Goal: Entertainment & Leisure: Consume media (video, audio)

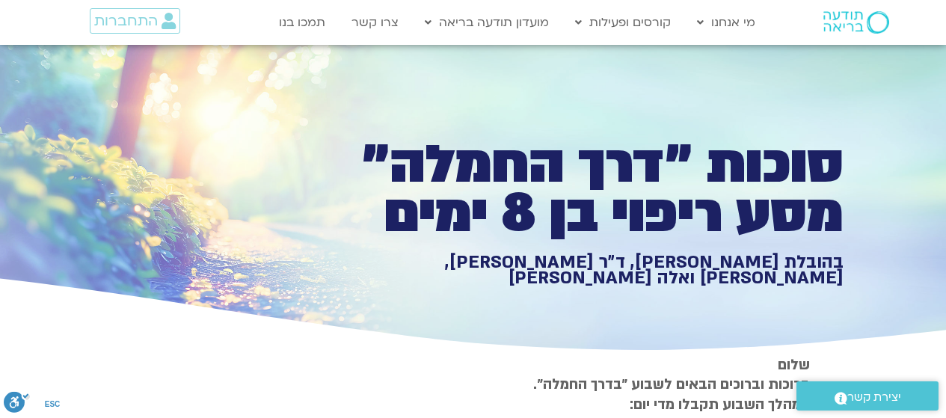
type input "1452.76"
type input "1081.16"
type input "3712.76"
type input "5907.52"
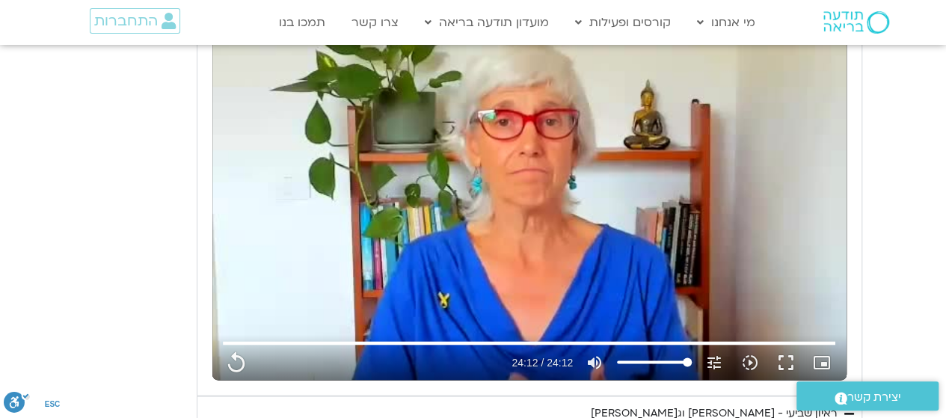
type input "1452.76"
type input "1081.16"
type input "3712.76"
type input "5907.52"
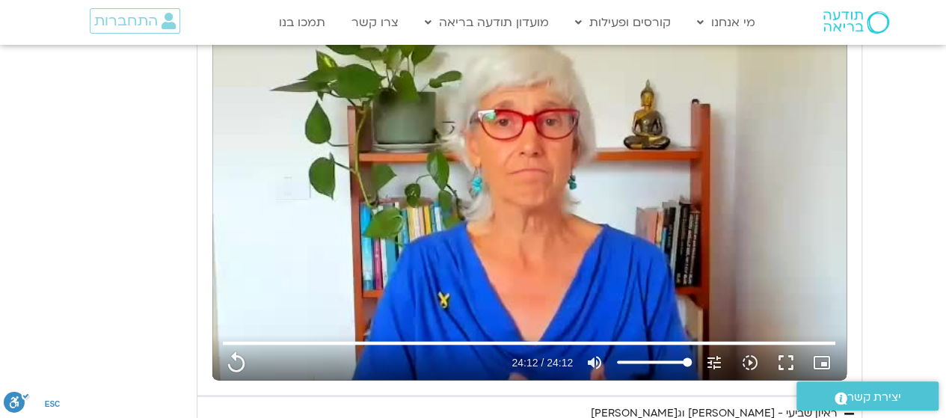
type input "1452.76"
type input "1081.16"
type input "3712.76"
type input "5907.52"
type input "1452.76"
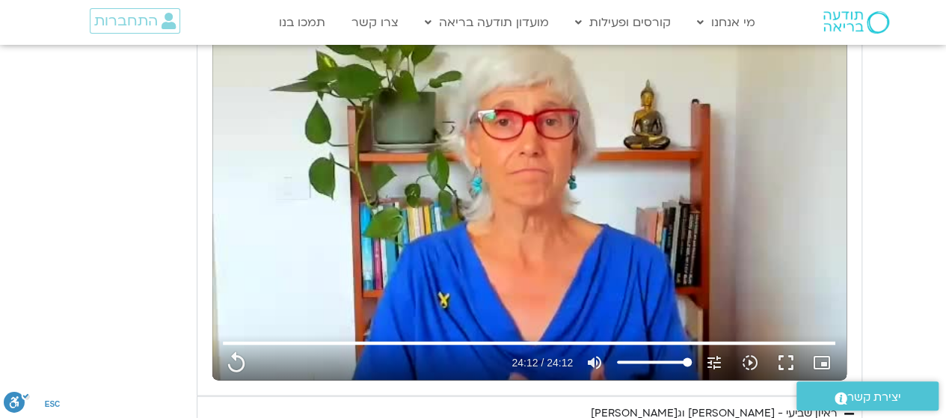
type input "1081.16"
type input "3712.76"
type input "5907.52"
type input "1452.76"
type input "1081.16"
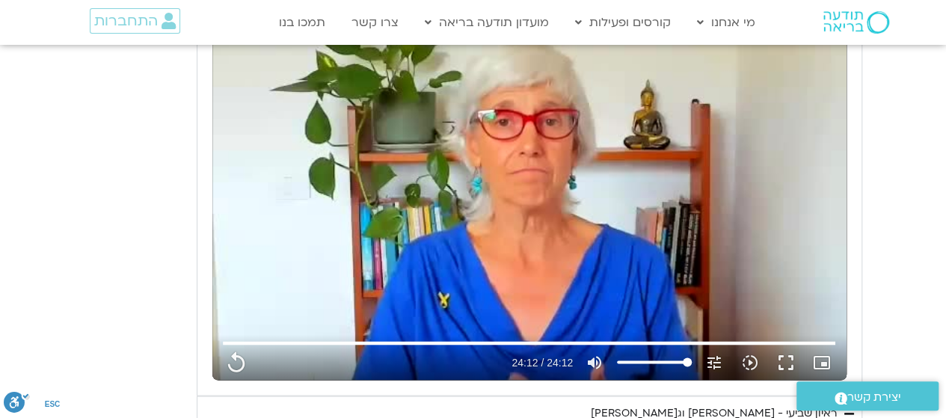
type input "3712.76"
type input "5907.52"
type input "1452.76"
type input "1081.16"
type input "3712.76"
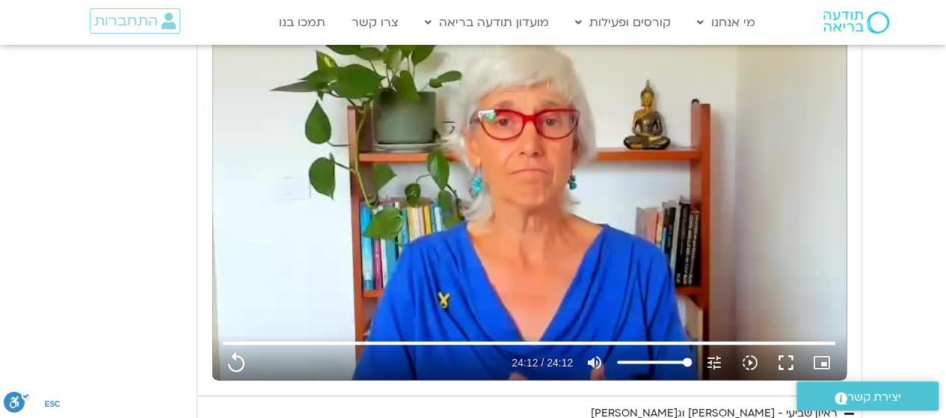
type input "5907.52"
type input "1452.76"
type input "1081.16"
type input "3712.76"
type input "5907.52"
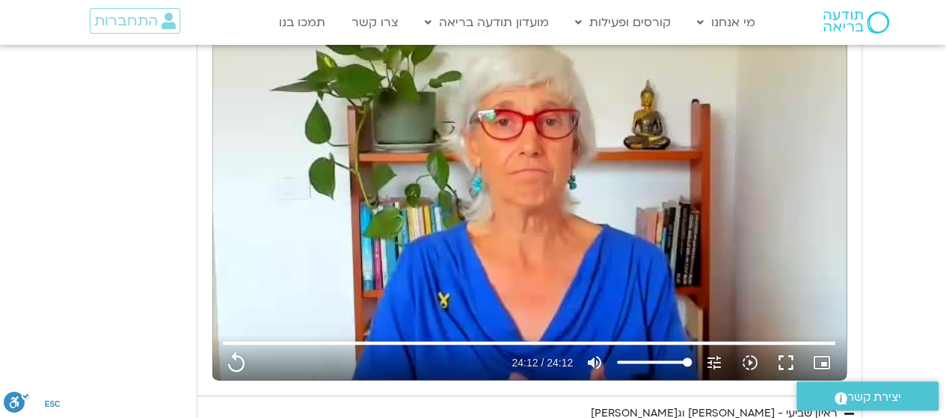
type input "1452.76"
type input "1081.16"
type input "3712.76"
type input "5907.52"
type input "1452.76"
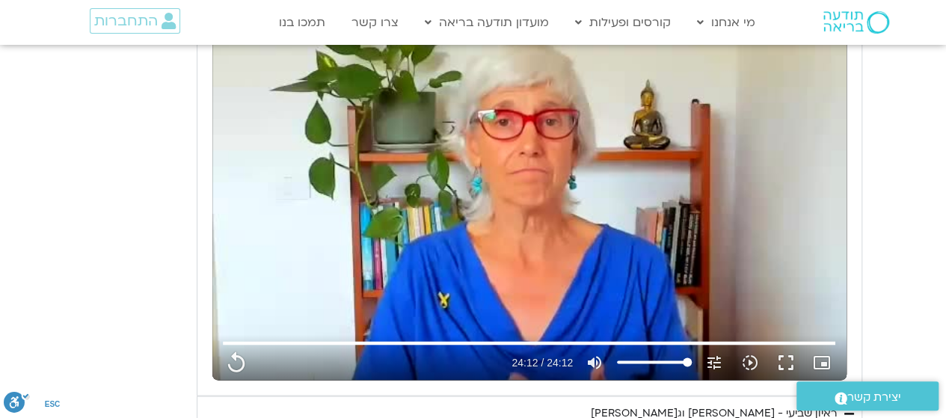
type input "1081.16"
type input "3712.76"
type input "5907.52"
type input "1452.76"
type input "1081.16"
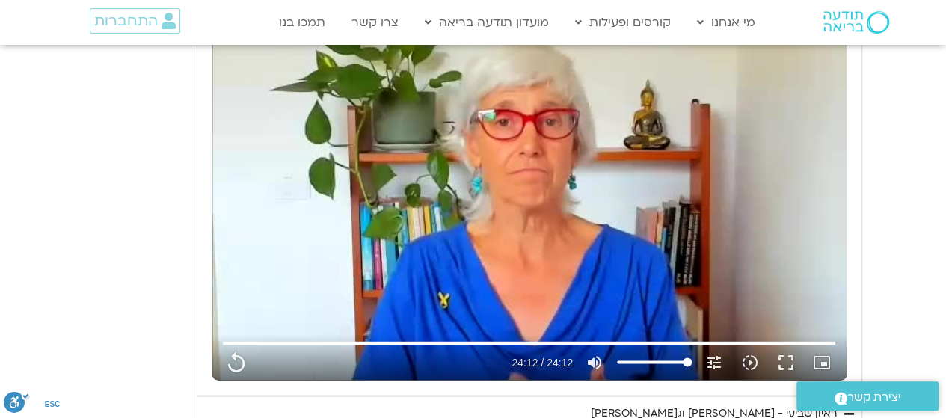
type input "3712.76"
type input "5907.52"
type input "1452.76"
type input "1081.16"
type input "3712.76"
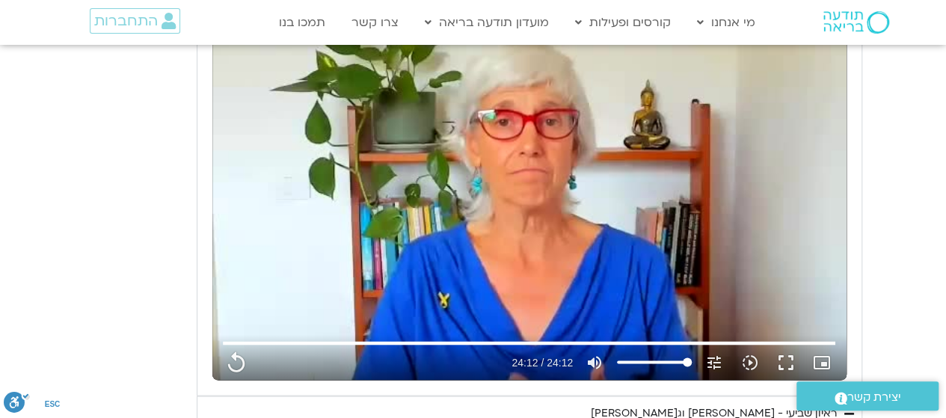
type input "5907.52"
type input "1452.76"
type input "1081.16"
type input "3712.76"
type input "5907.52"
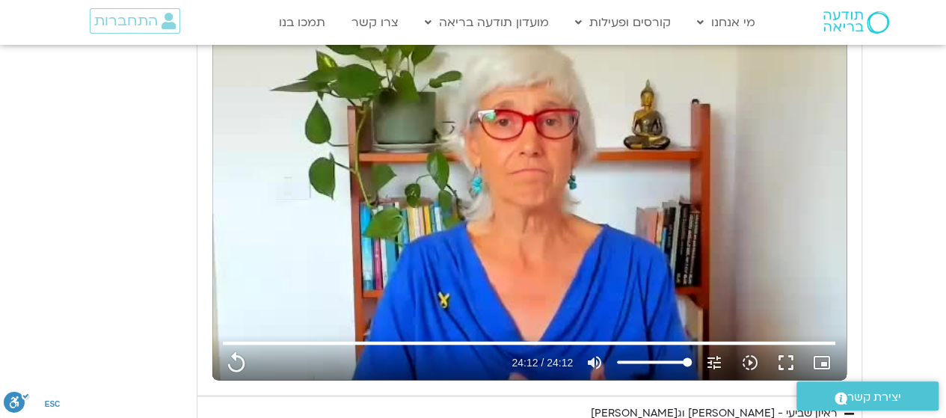
type input "1452.76"
type input "1081.16"
type input "3712.76"
type input "5907.52"
type input "1452.76"
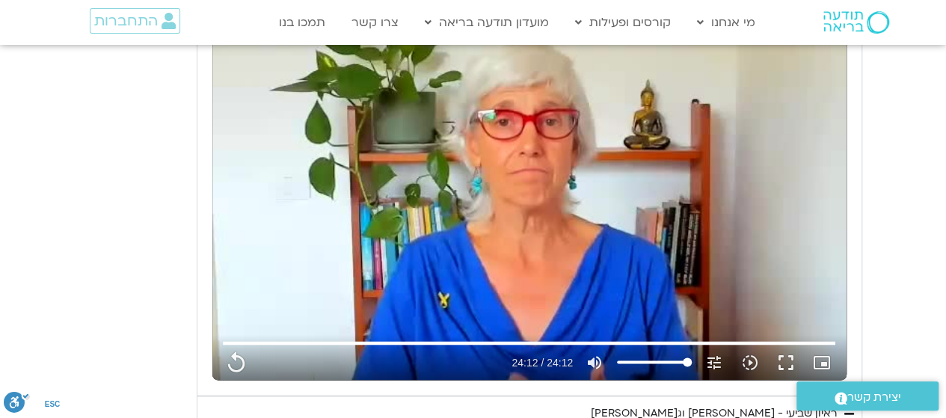
type input "1081.16"
type input "3712.76"
type input "5907.52"
type input "1452.76"
type input "1081.16"
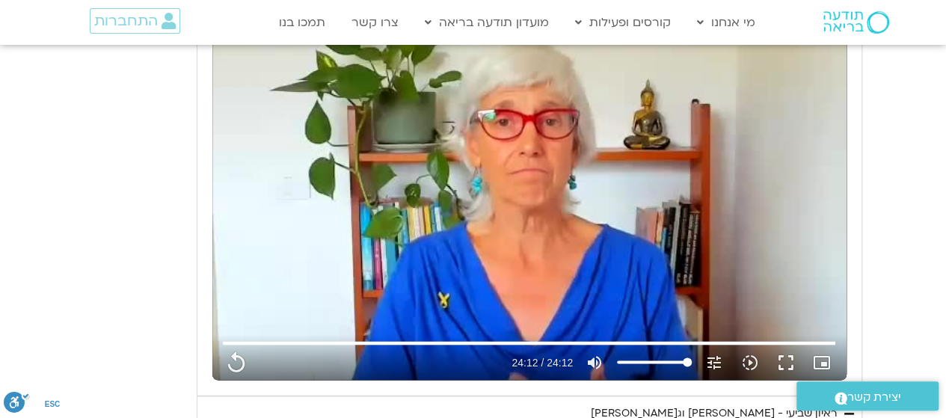
type input "3712.76"
type input "5907.52"
type input "1452.76"
type input "1081.16"
type input "3712.76"
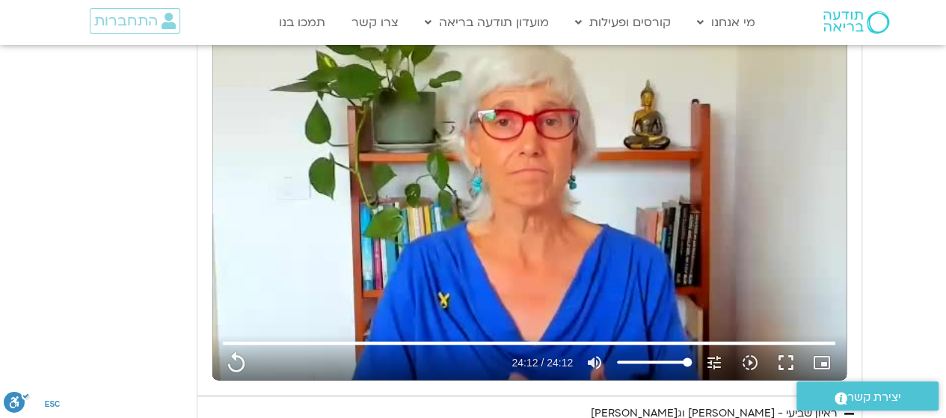
type input "5907.52"
type input "1452.76"
type input "1081.16"
type input "3712.76"
type input "5907.52"
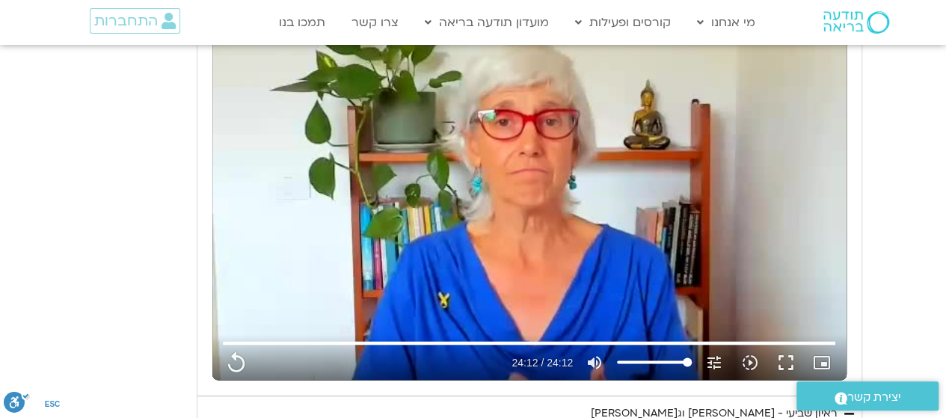
type input "1452.76"
type input "1081.16"
type input "3712.76"
type input "5907.52"
type input "1452.76"
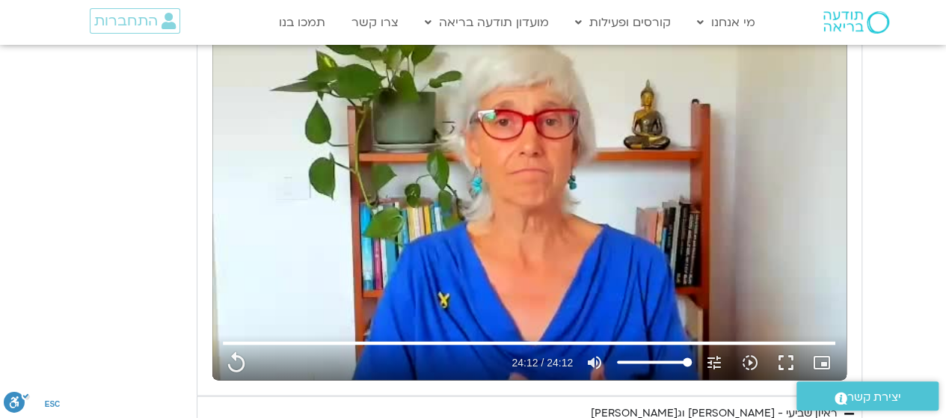
type input "1081.16"
type input "3712.76"
type input "5907.52"
type input "1452.76"
type input "1081.16"
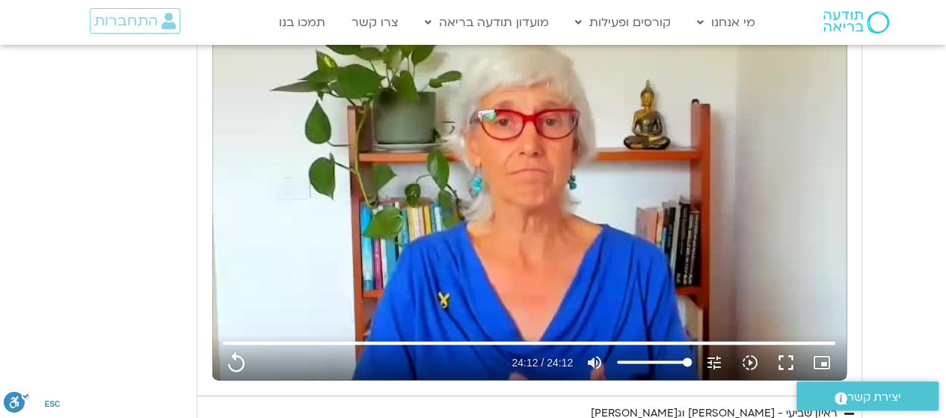
type input "3712.76"
type input "5907.52"
type input "1452.76"
type input "1081.16"
type input "3712.76"
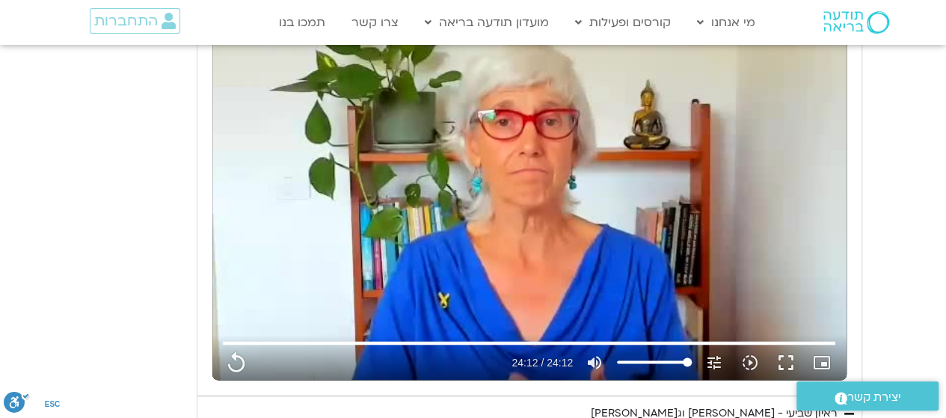
type input "5907.52"
type input "1452.76"
type input "1081.16"
type input "3712.76"
type input "5907.52"
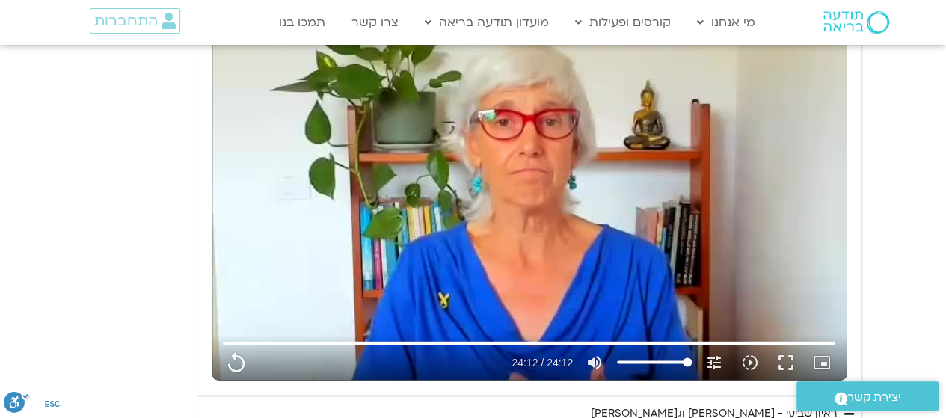
type input "1452.76"
type input "1081.16"
type input "3712.76"
type input "5907.52"
type input "1452.76"
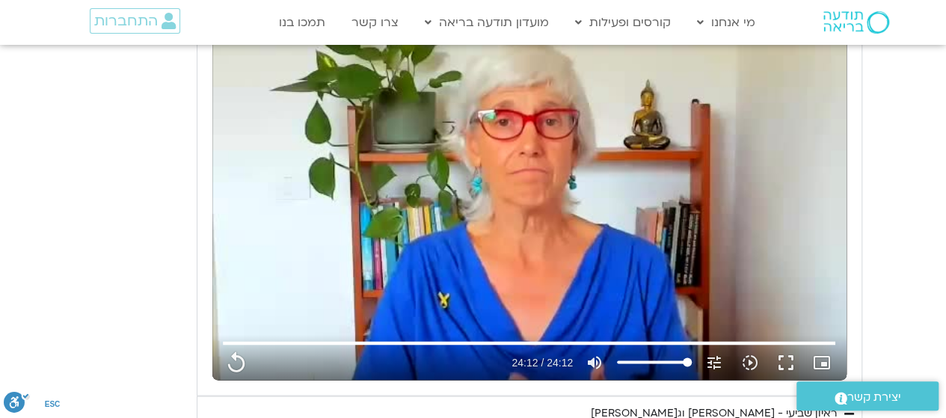
type input "1081.16"
type input "3712.76"
type input "5907.52"
type input "1452.76"
type input "1081.16"
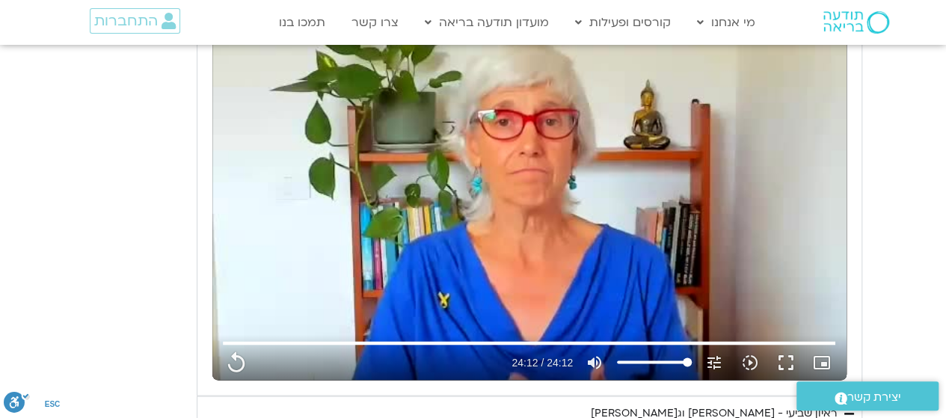
type input "3712.76"
type input "5907.52"
type input "1452.76"
type input "1081.16"
type input "3712.76"
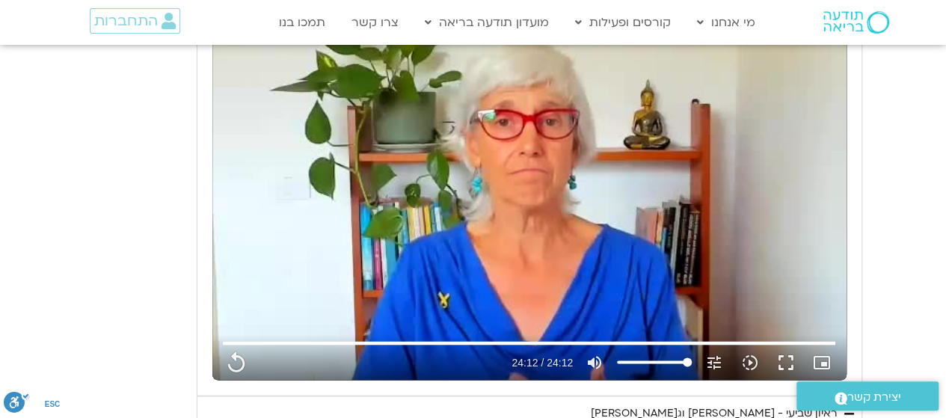
type input "5907.52"
type input "1452.76"
type input "1081.16"
type input "3712.76"
type input "5907.52"
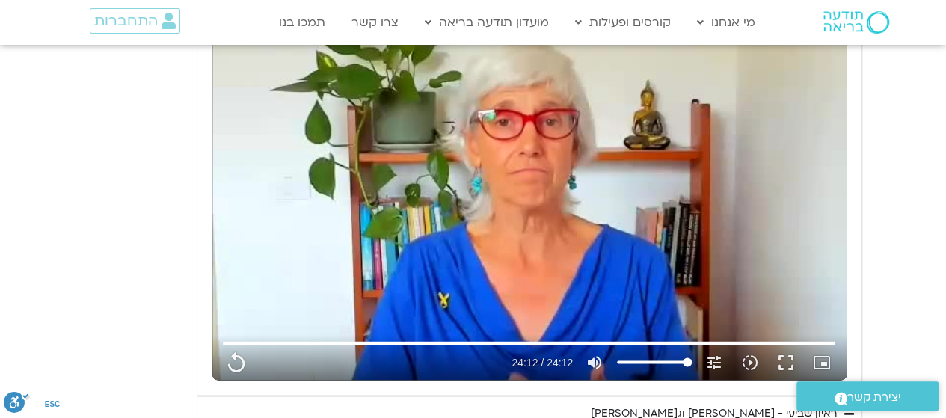
type input "1452.76"
type input "1081.16"
type input "1452.76"
type input "3712.76"
type input "1452.76"
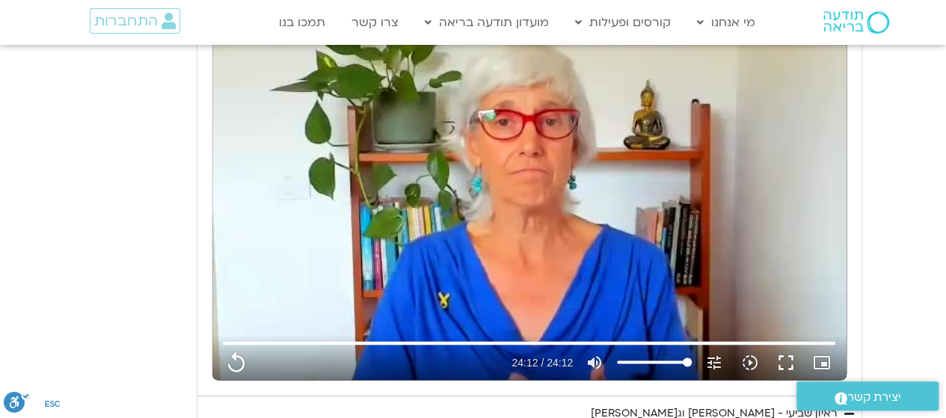
type input "5907.52"
type input "1452.76"
type input "1081.16"
type input "1452.76"
type input "3712.76"
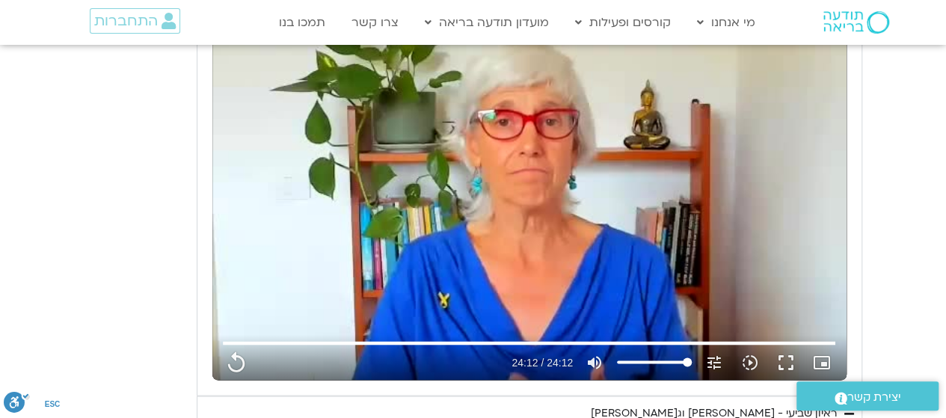
type input "1452.76"
type input "5907.52"
type input "1452.76"
type input "1081.16"
type input "3712.76"
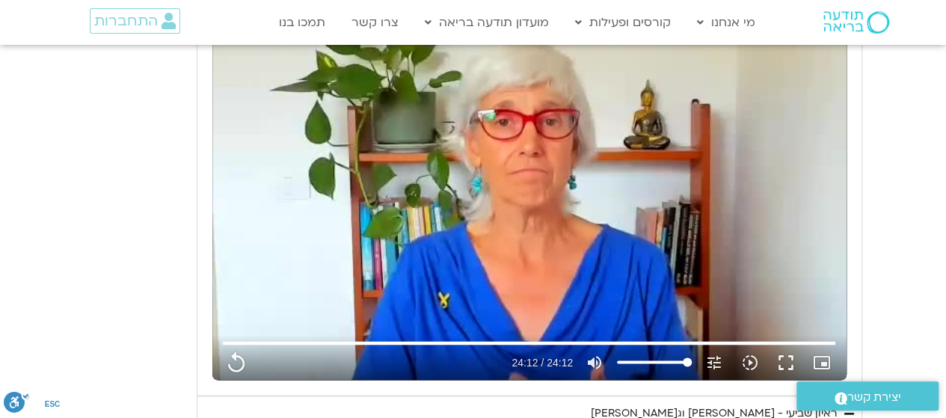
type input "5907.52"
type input "1452.76"
type input "1081.16"
type input "3712.76"
type input "5907.52"
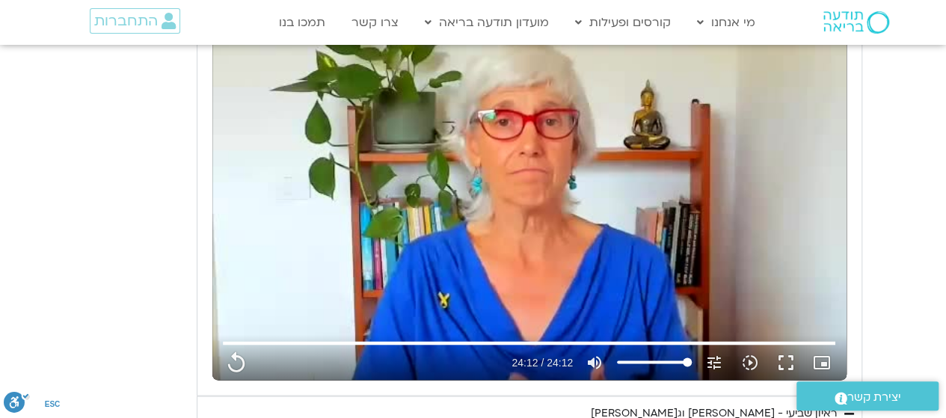
type input "1452.76"
type input "1081.16"
type input "3712.76"
type input "5907.52"
type input "1452.76"
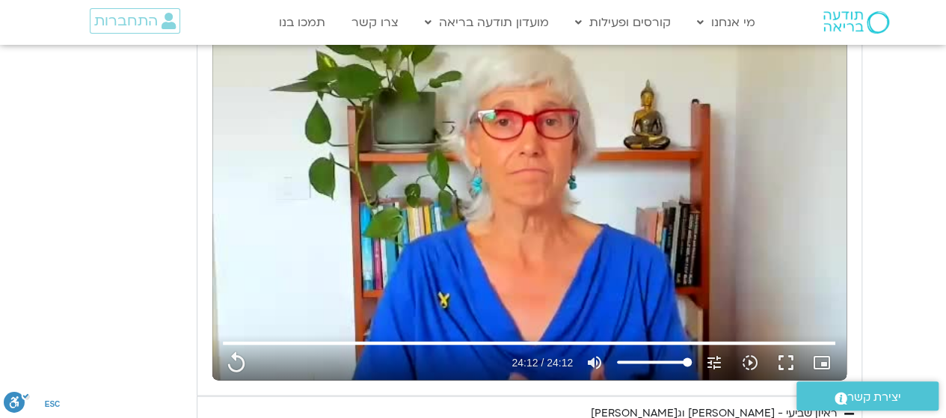
type input "1081.16"
type input "3712.76"
type input "5907.52"
type input "1452.76"
type input "1081.16"
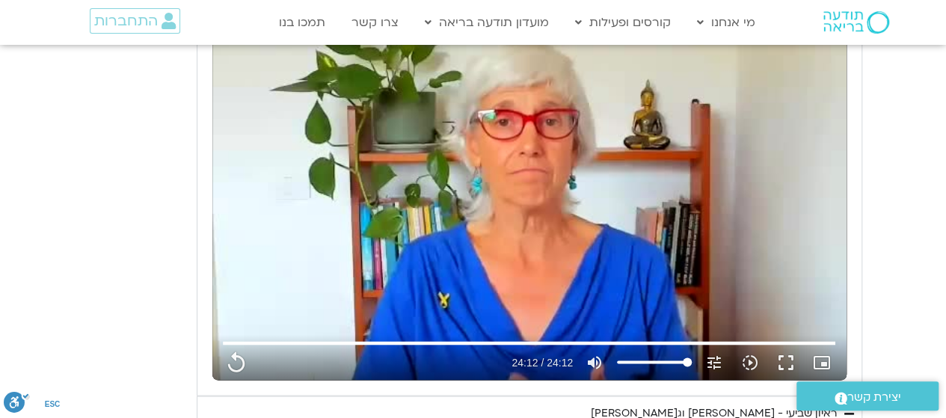
type input "3712.76"
type input "5907.52"
type input "1452.76"
type input "1081.16"
type input "3712.76"
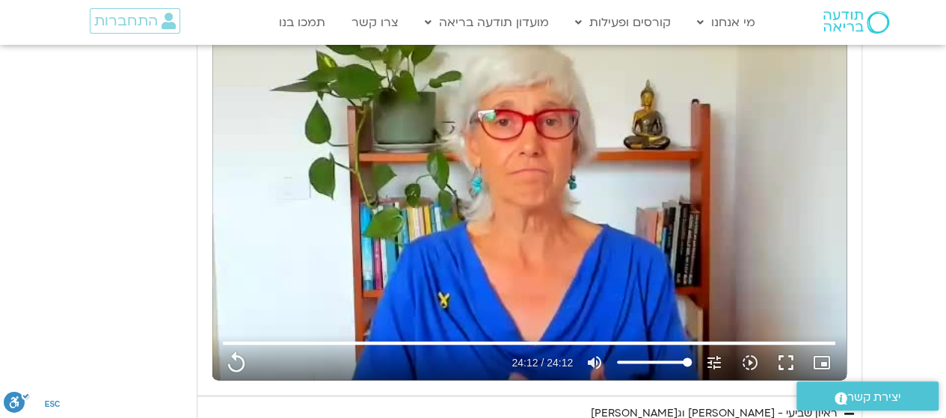
type input "5907.52"
type input "1452.76"
type input "1081.16"
type input "3712.76"
type input "5907.52"
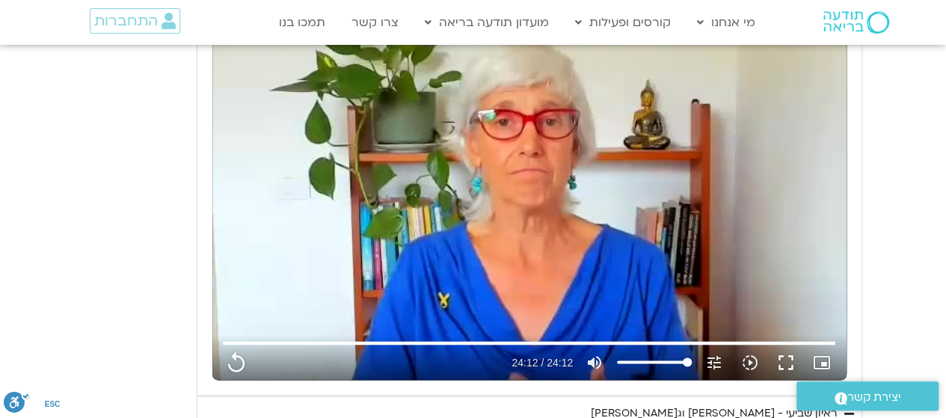
type input "1452.76"
type input "1081.16"
type input "3712.76"
type input "5907.52"
type input "1452.76"
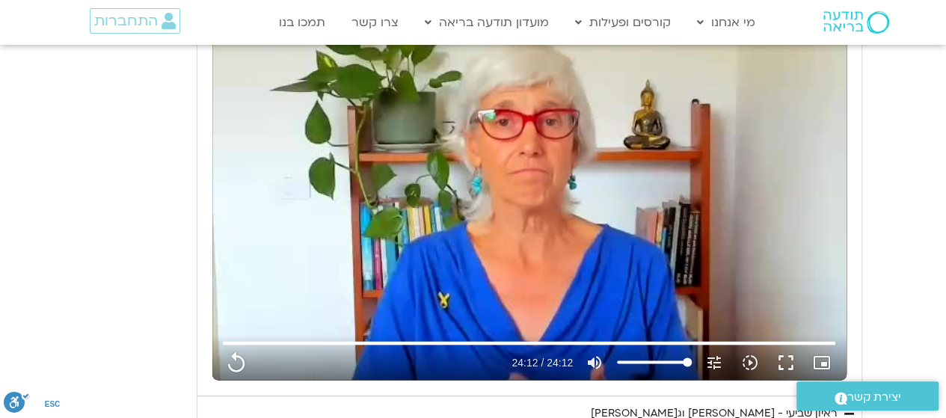
type input "1081.16"
type input "1452.76"
type input "3712.76"
type input "1452.76"
type input "5907.52"
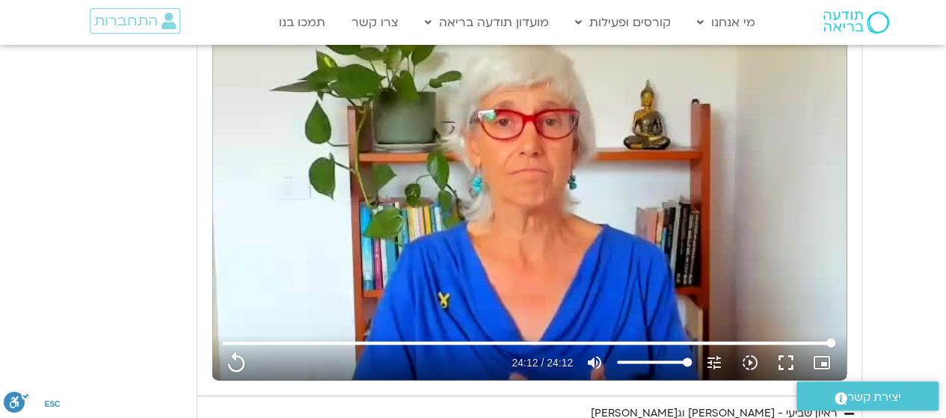
type input "1452.76"
type input "1081.16"
type input "1452.76"
type input "3712.76"
type input "1452.76"
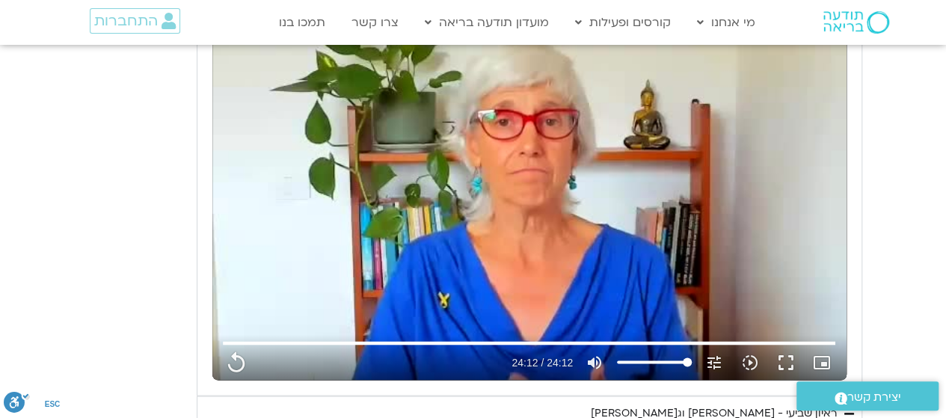
type input "5907.52"
type input "1452.76"
type input "1081.16"
type input "1452.76"
type input "3712.76"
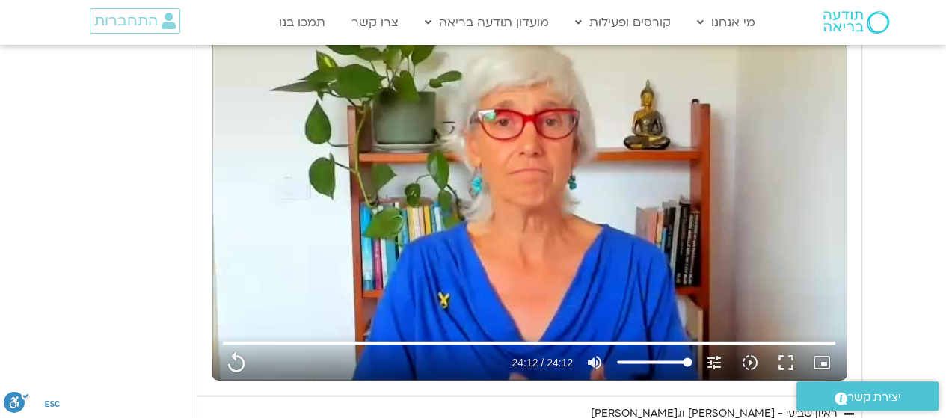
type input "1452.76"
type input "5907.52"
type input "1452.76"
type input "1081.16"
type input "1452.76"
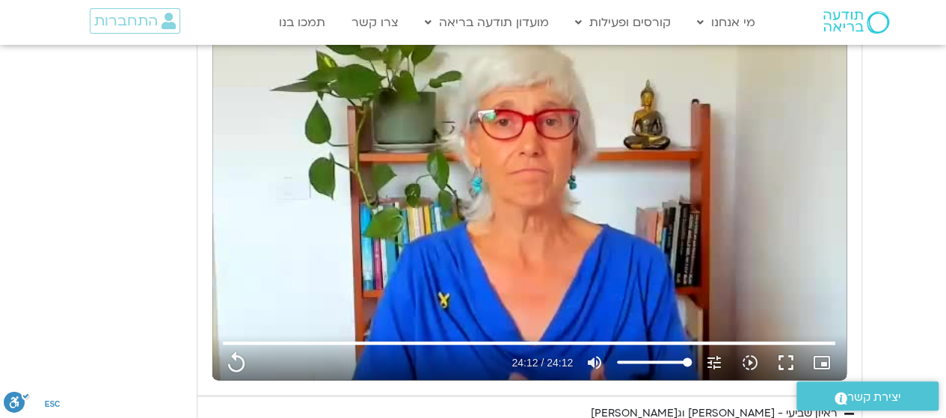
type input "3712.76"
type input "1452.76"
type input "5907.52"
type input "1452.76"
type input "1081.16"
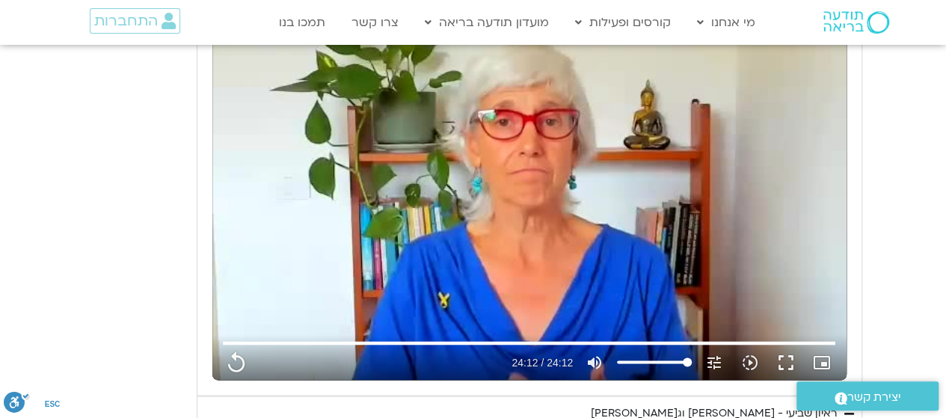
type input "3712.76"
type input "5907.52"
type input "1452.76"
type input "1081.16"
type input "3712.76"
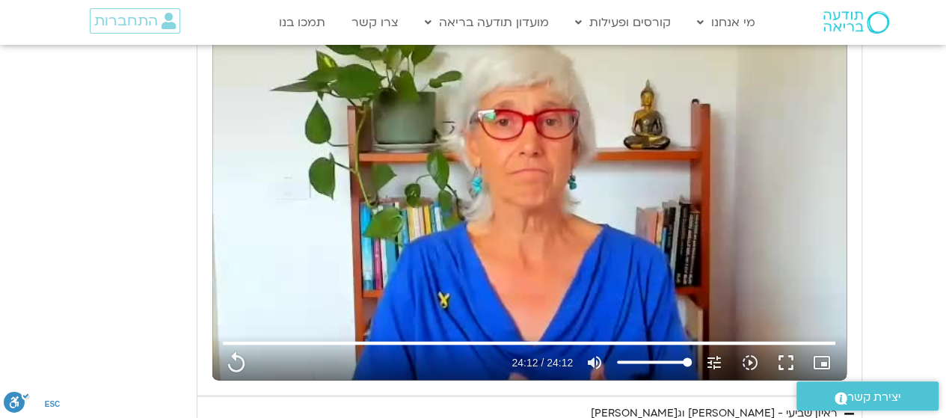
type input "5907.52"
type input "1452.76"
type input "1081.16"
type input "1452.76"
type input "3712.76"
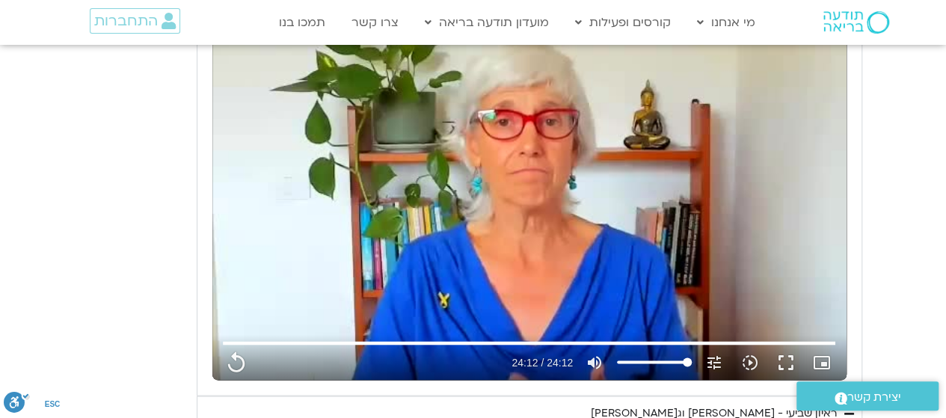
type input "1452.76"
type input "5907.52"
type input "1452.76"
type input "1081.16"
type input "1452.76"
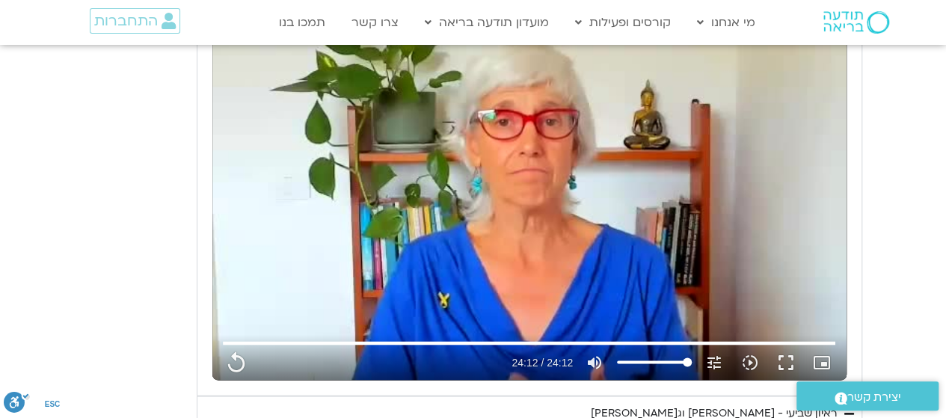
type input "3712.76"
type input "1452.76"
type input "5907.52"
type input "1452.76"
type input "1081.16"
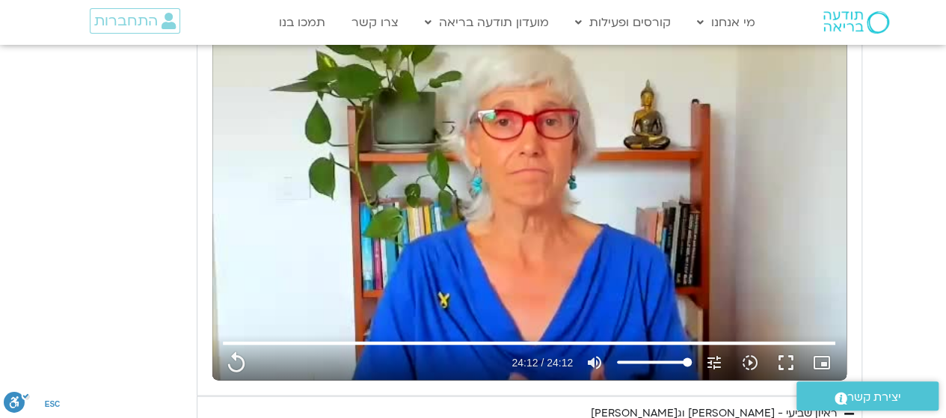
type input "1452.76"
type input "3712.76"
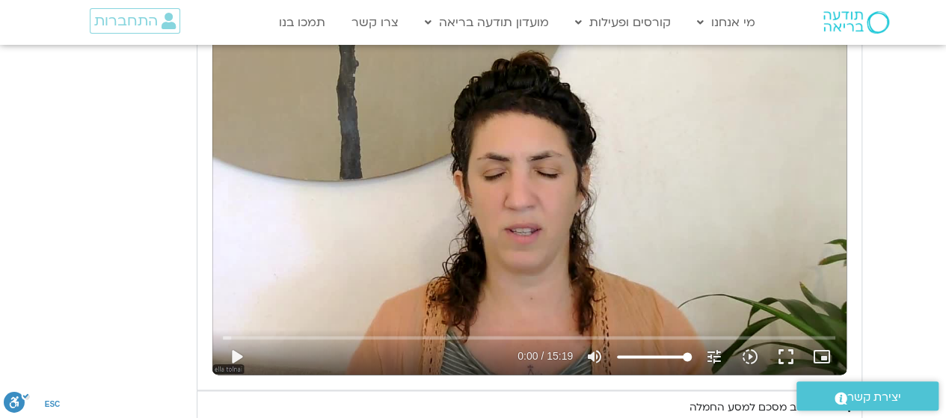
scroll to position [772, 0]
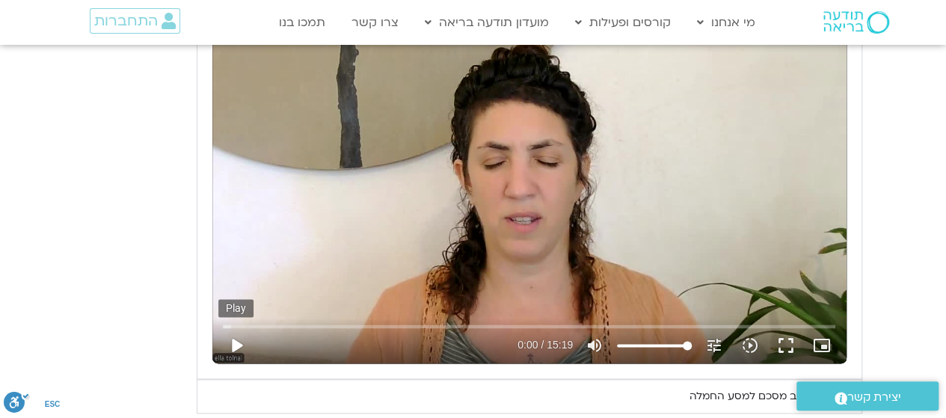
click at [231, 357] on button "play_arrow" at bounding box center [236, 346] width 36 height 36
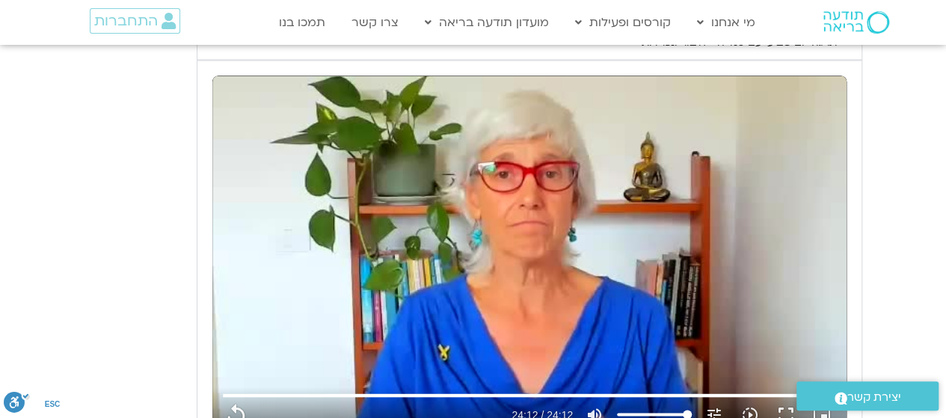
scroll to position [1262, 0]
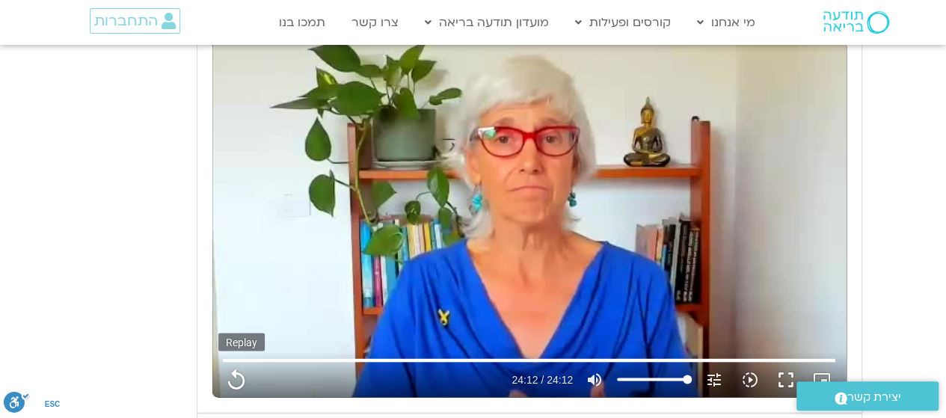
click at [231, 384] on button "replay" at bounding box center [236, 379] width 36 height 36
